Goal: Transaction & Acquisition: Book appointment/travel/reservation

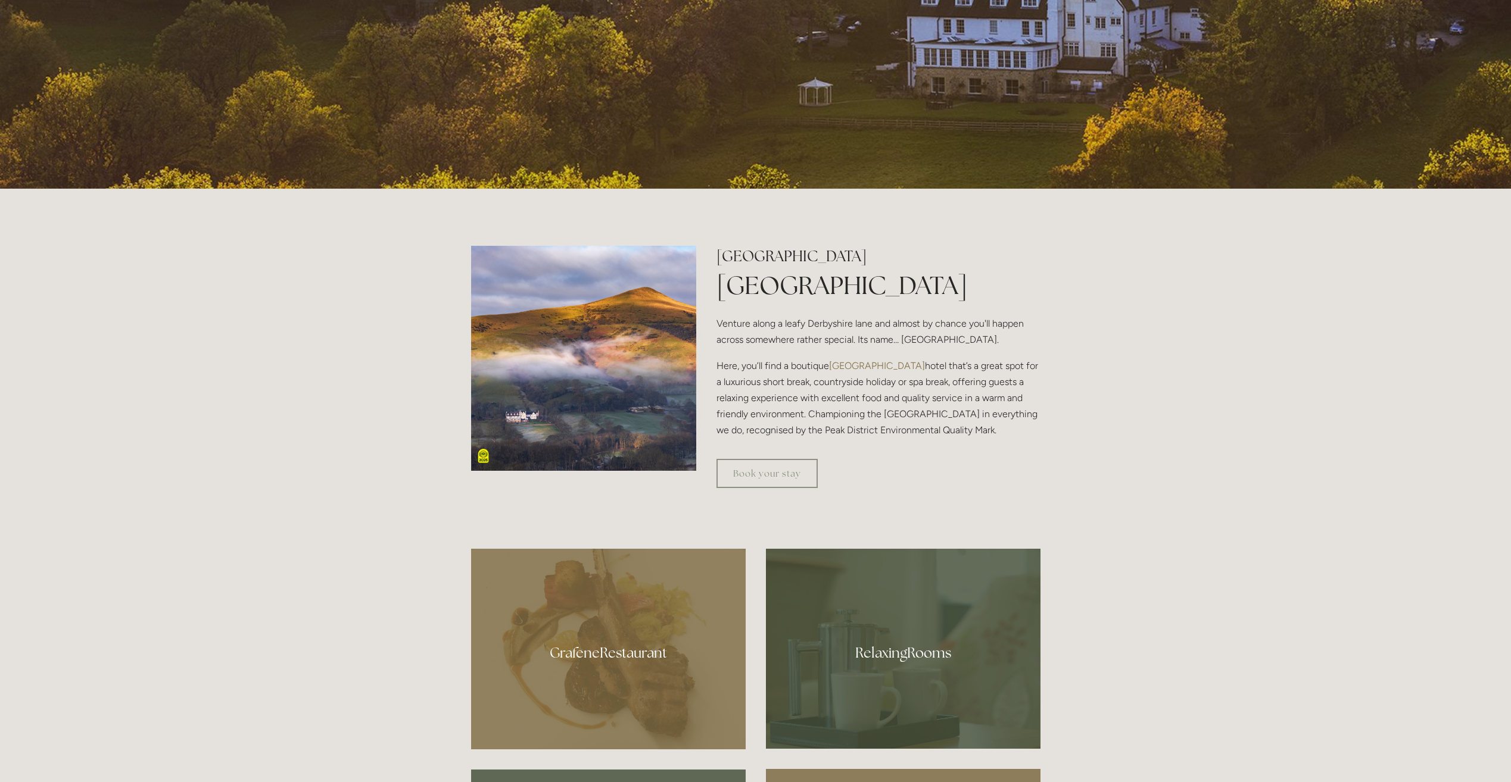
scroll to position [715, 0]
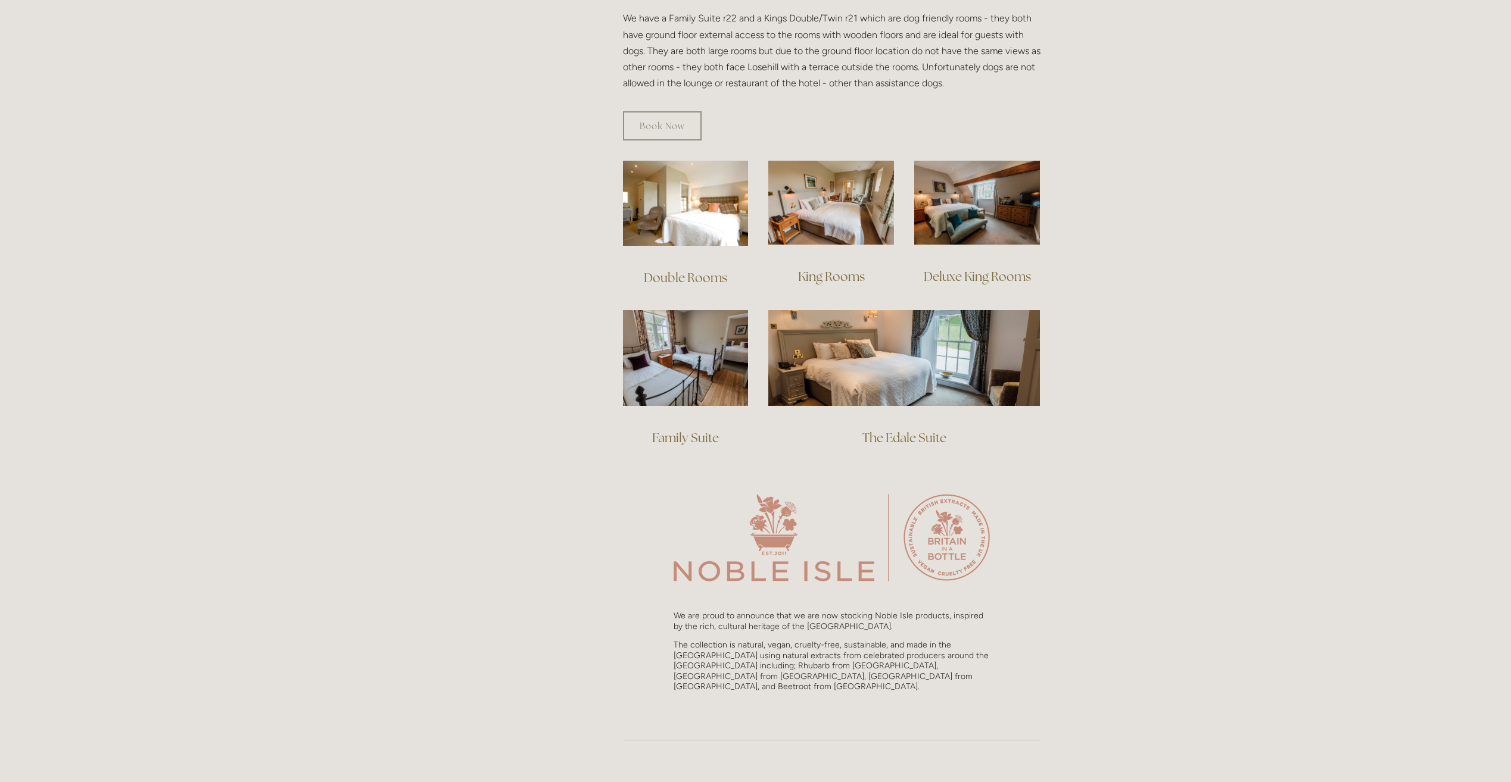
scroll to position [595, 0]
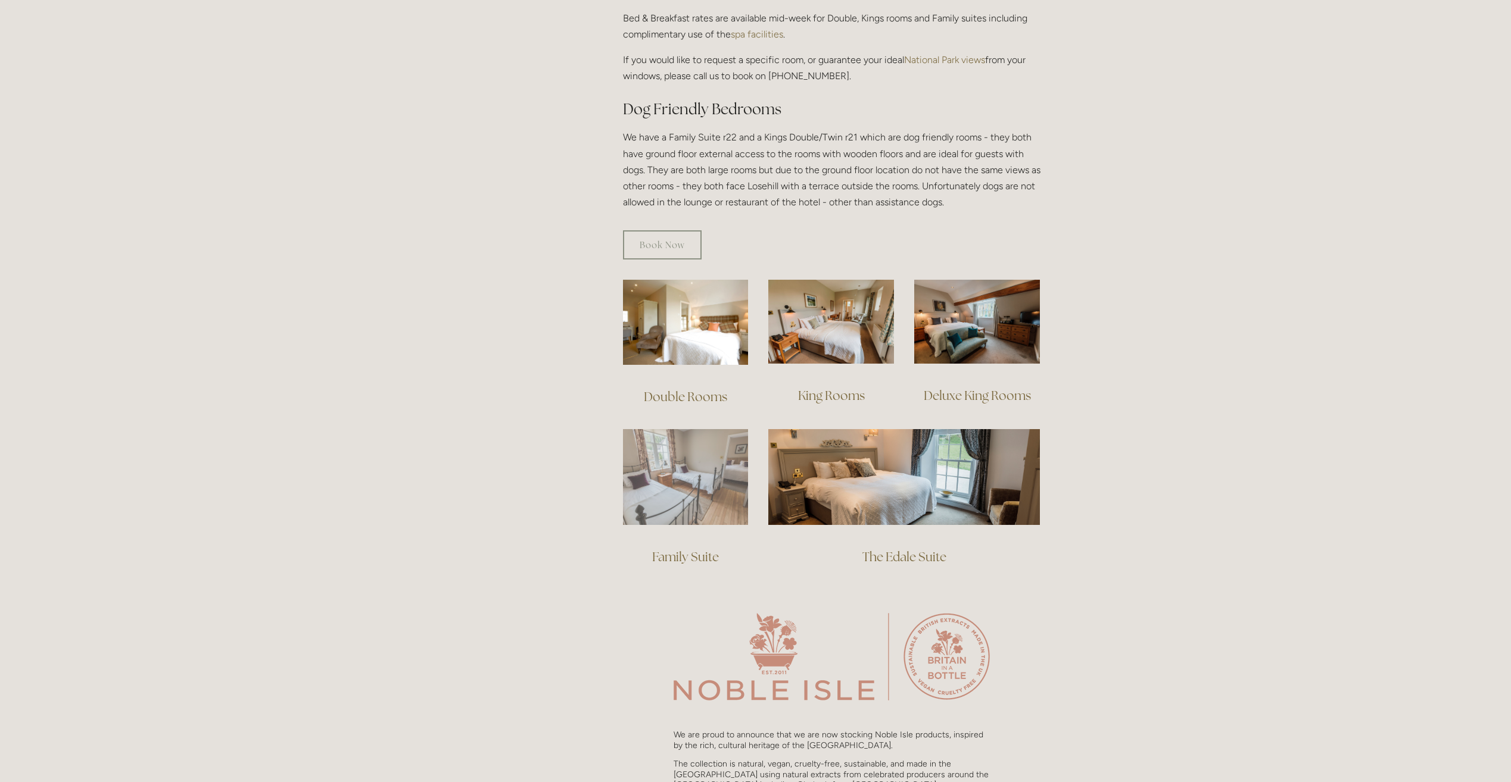
drag, startPoint x: 693, startPoint y: 484, endPoint x: 719, endPoint y: 487, distance: 27.0
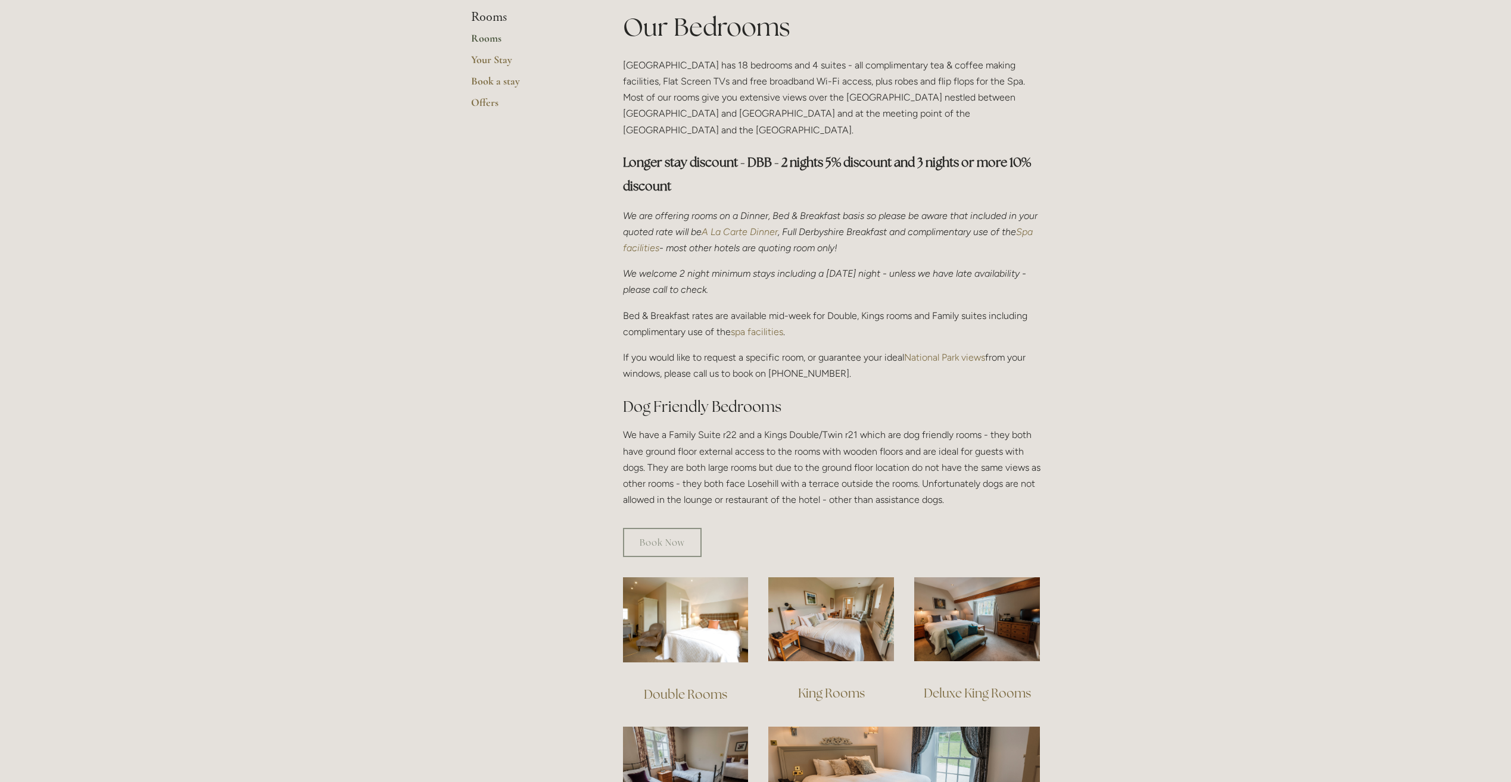
scroll to position [119, 0]
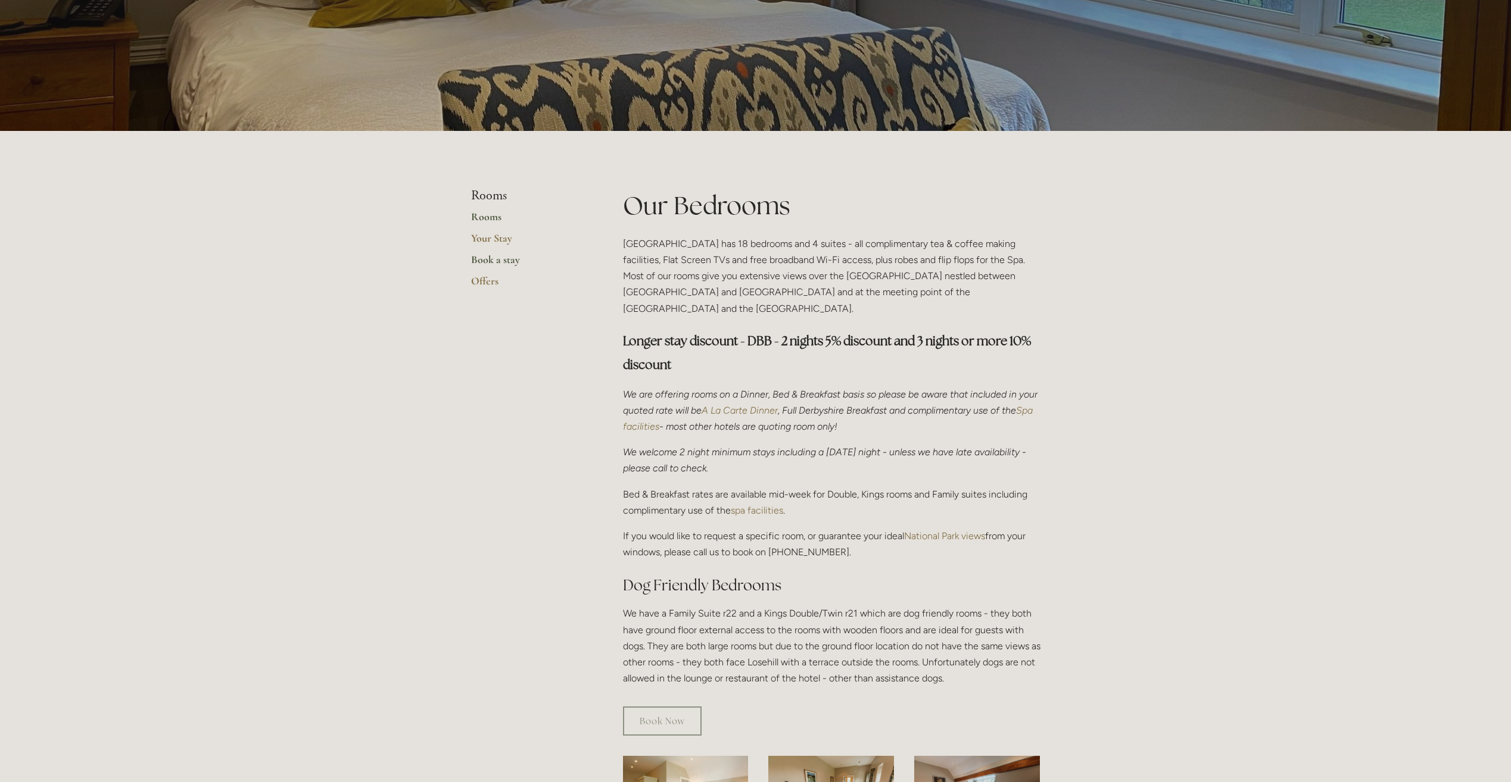
click at [493, 262] on link "Book a stay" at bounding box center [528, 263] width 114 height 21
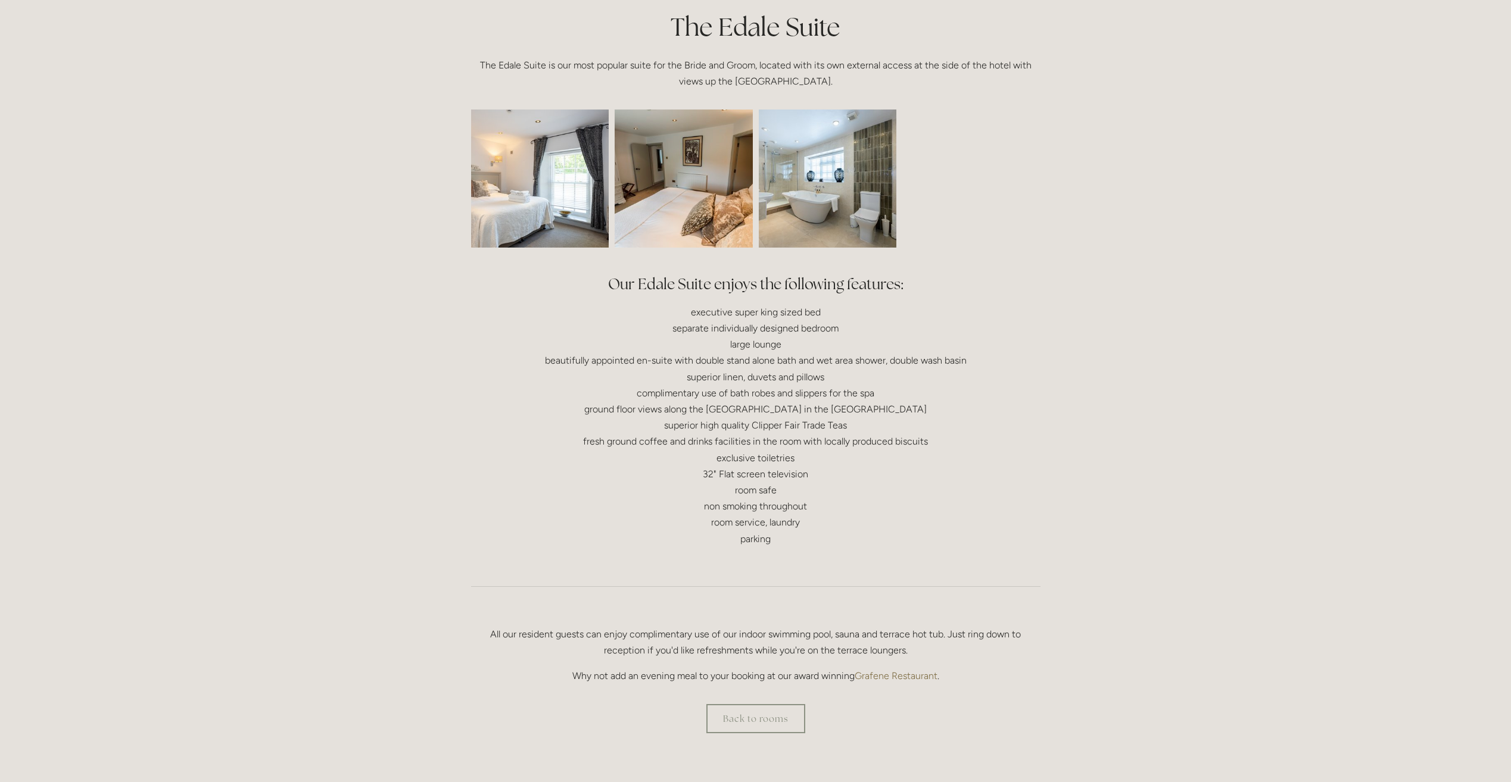
scroll to position [357, 0]
